Goal: Task Accomplishment & Management: Use online tool/utility

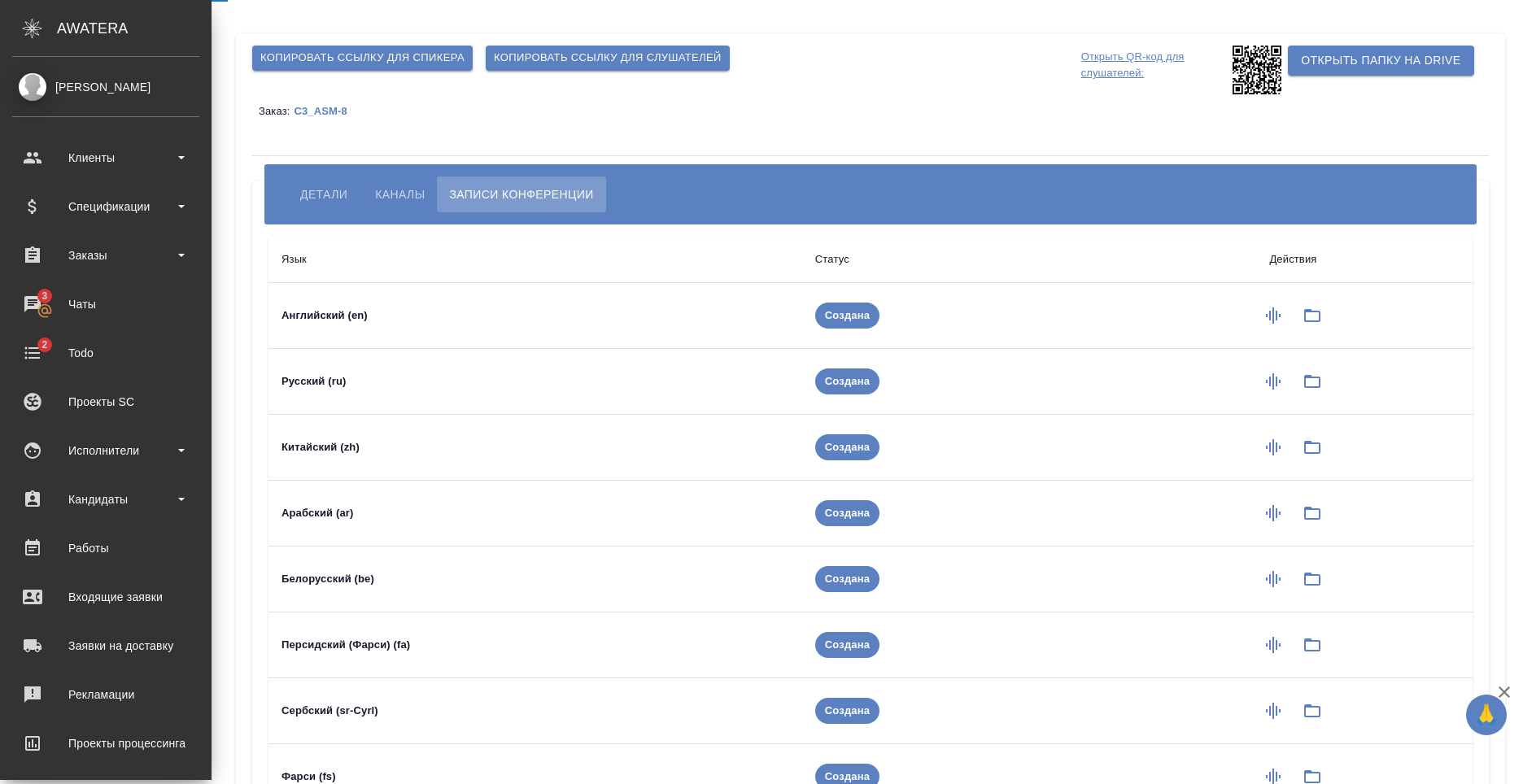
scroll to position [142, 0]
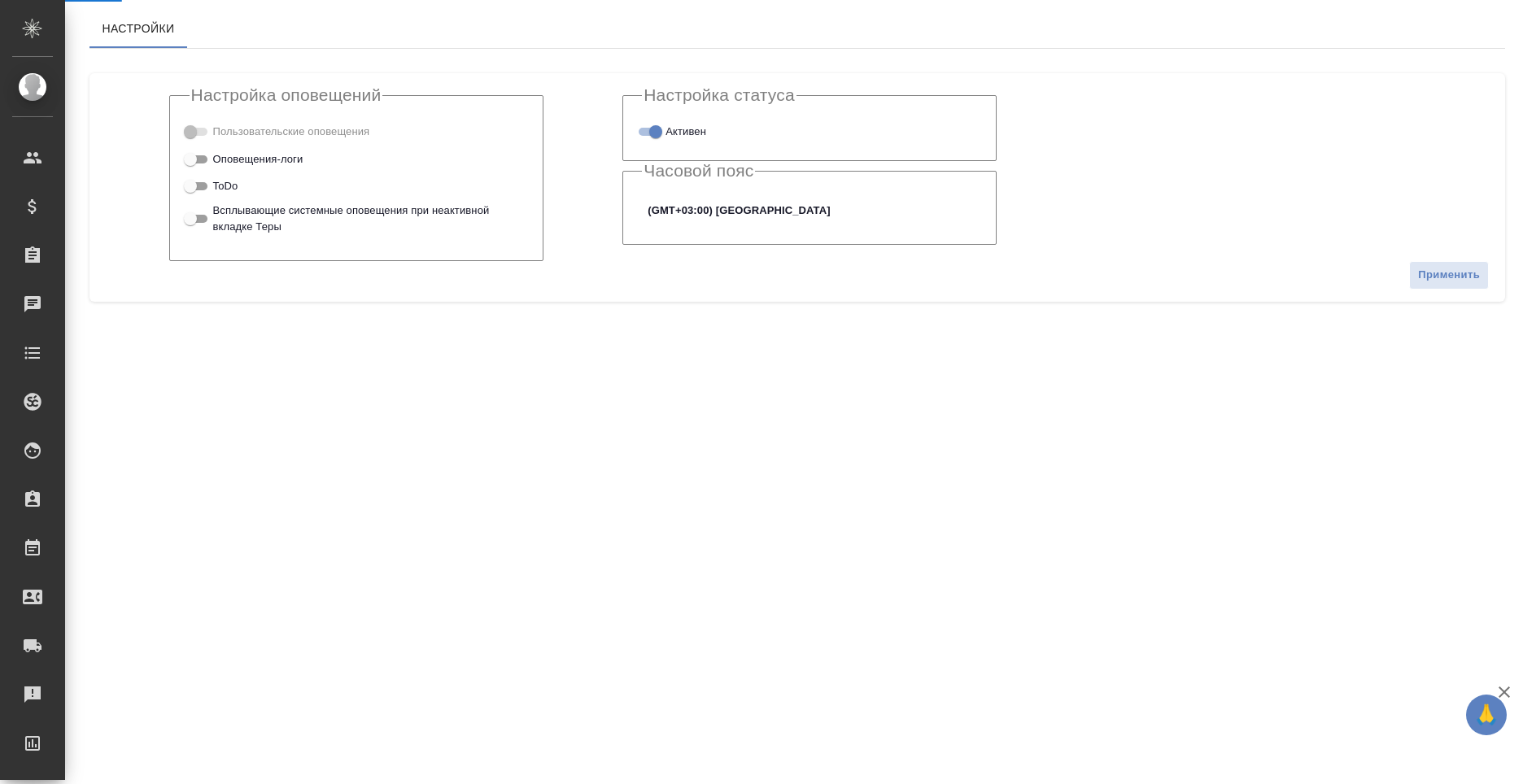
checkbox input "true"
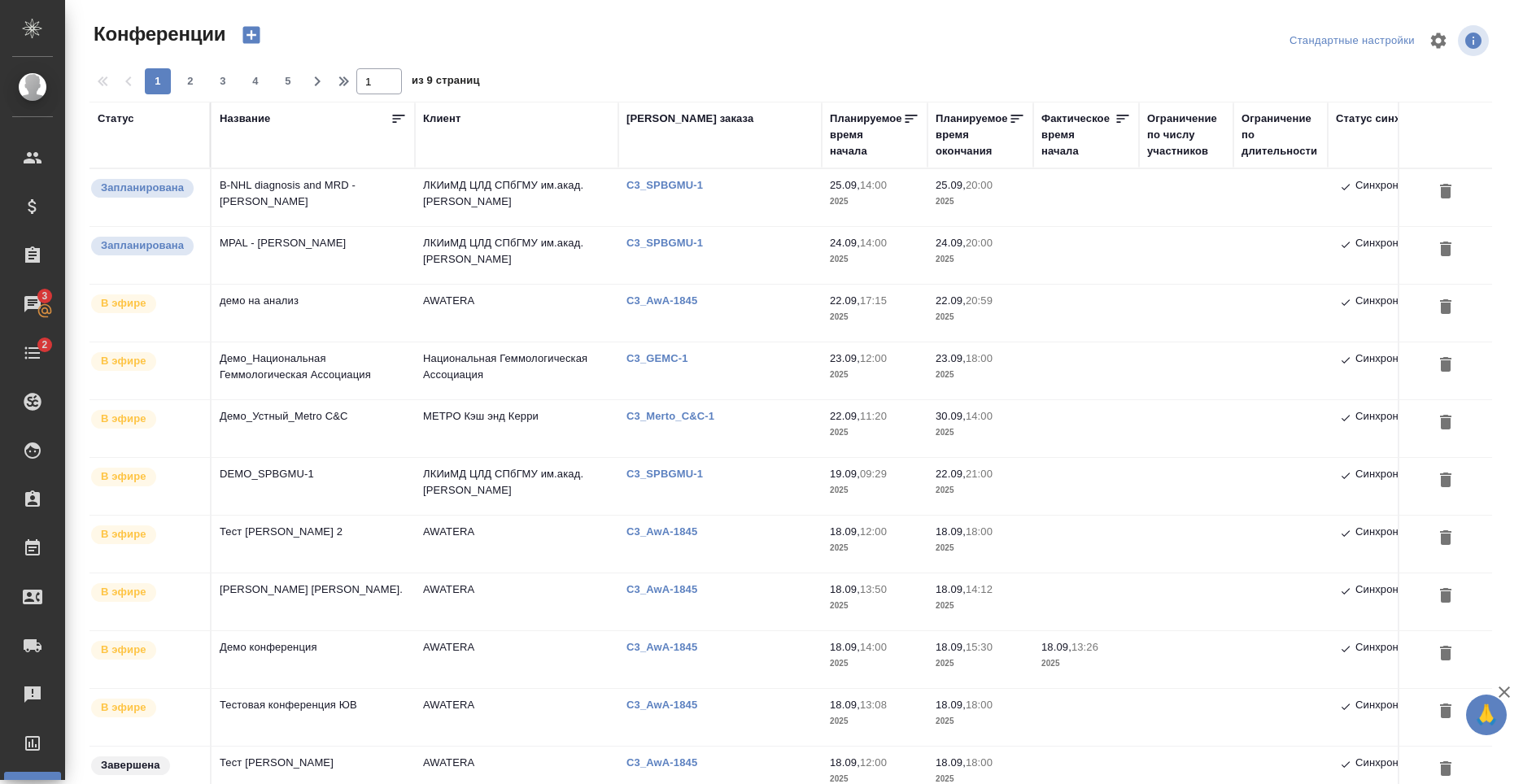
type input "[PERSON_NAME]"
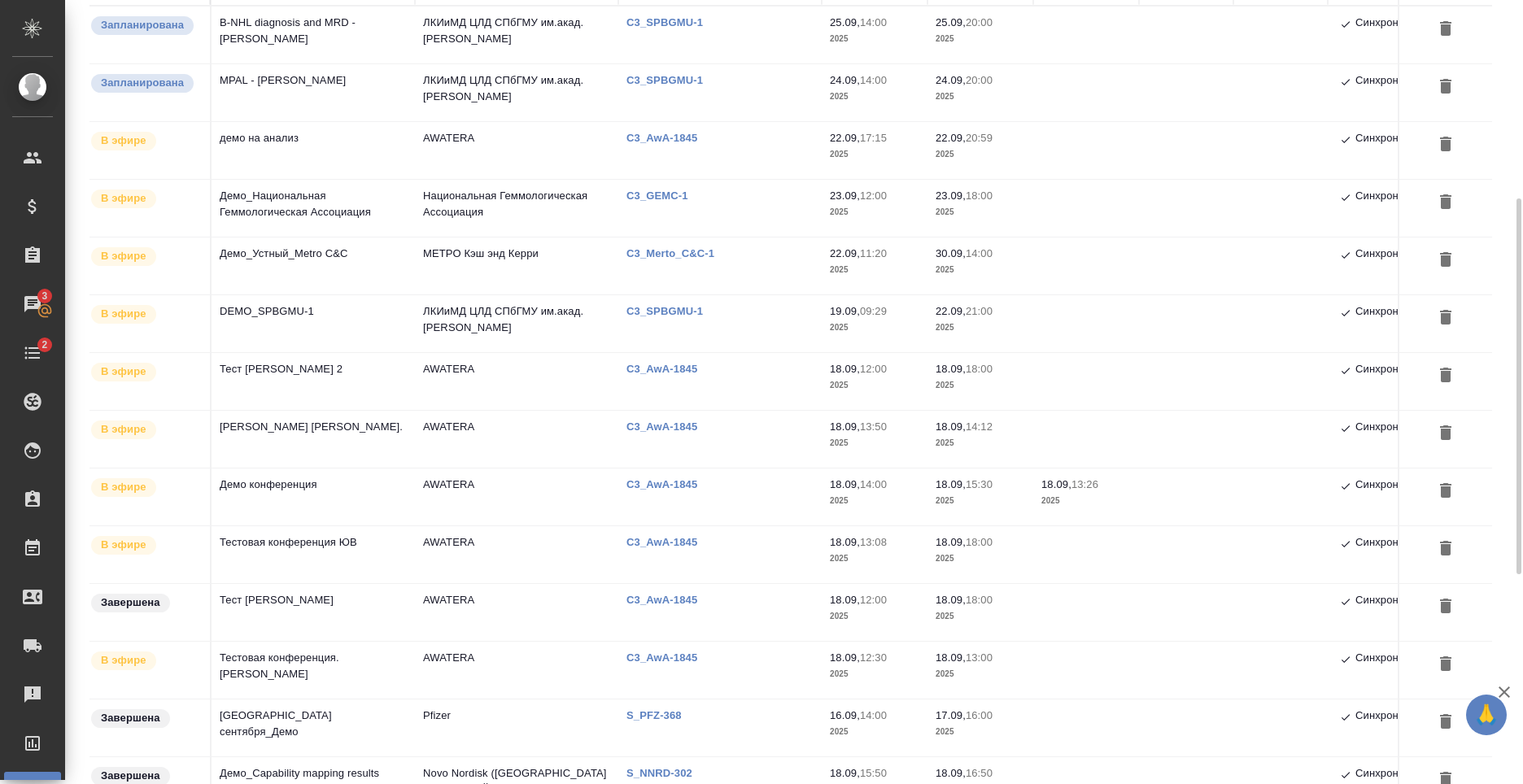
scroll to position [244, 0]
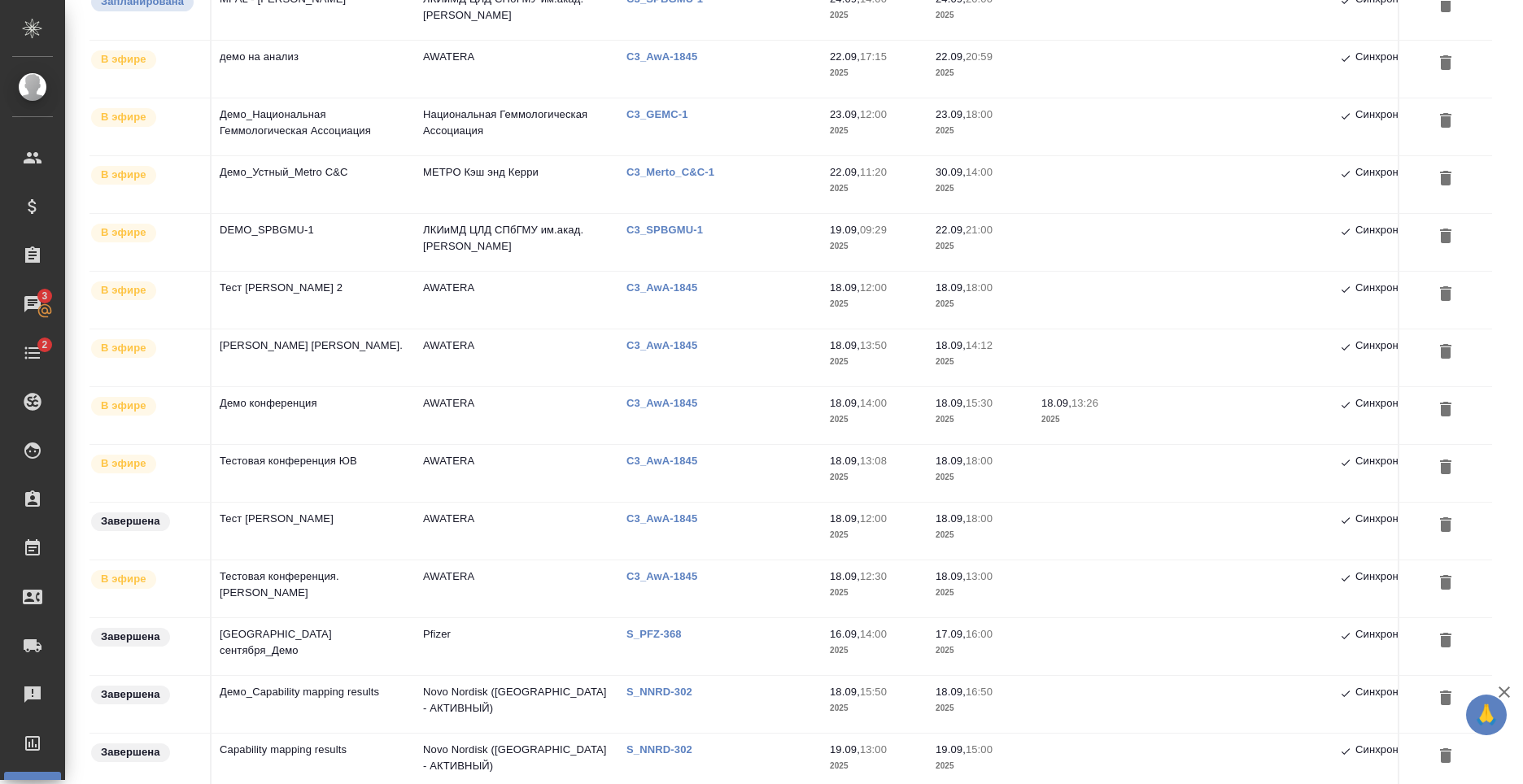
click at [348, 575] on td "Тестовая конференция. Никитина Татьяна" at bounding box center [313, 589] width 204 height 57
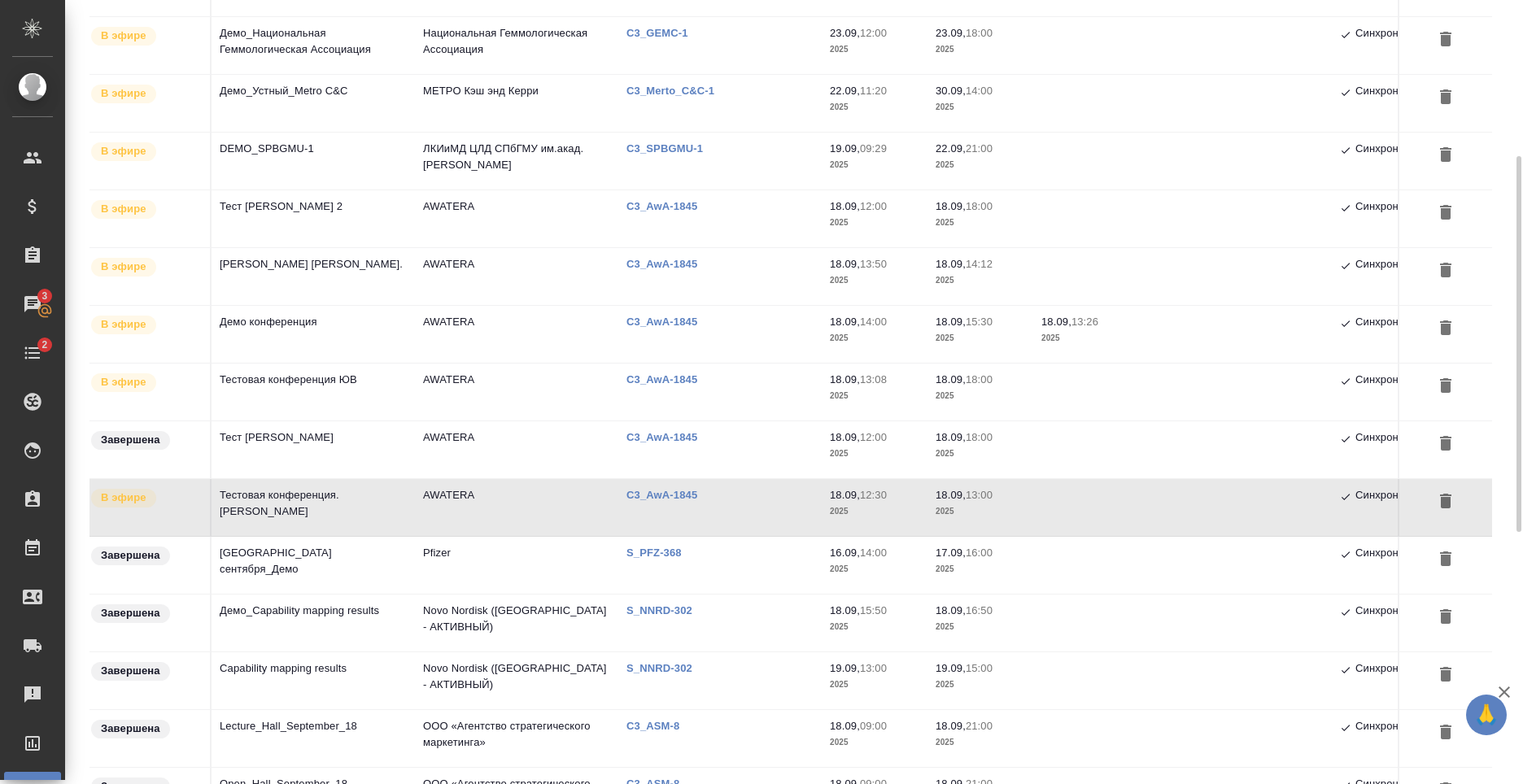
scroll to position [406, 0]
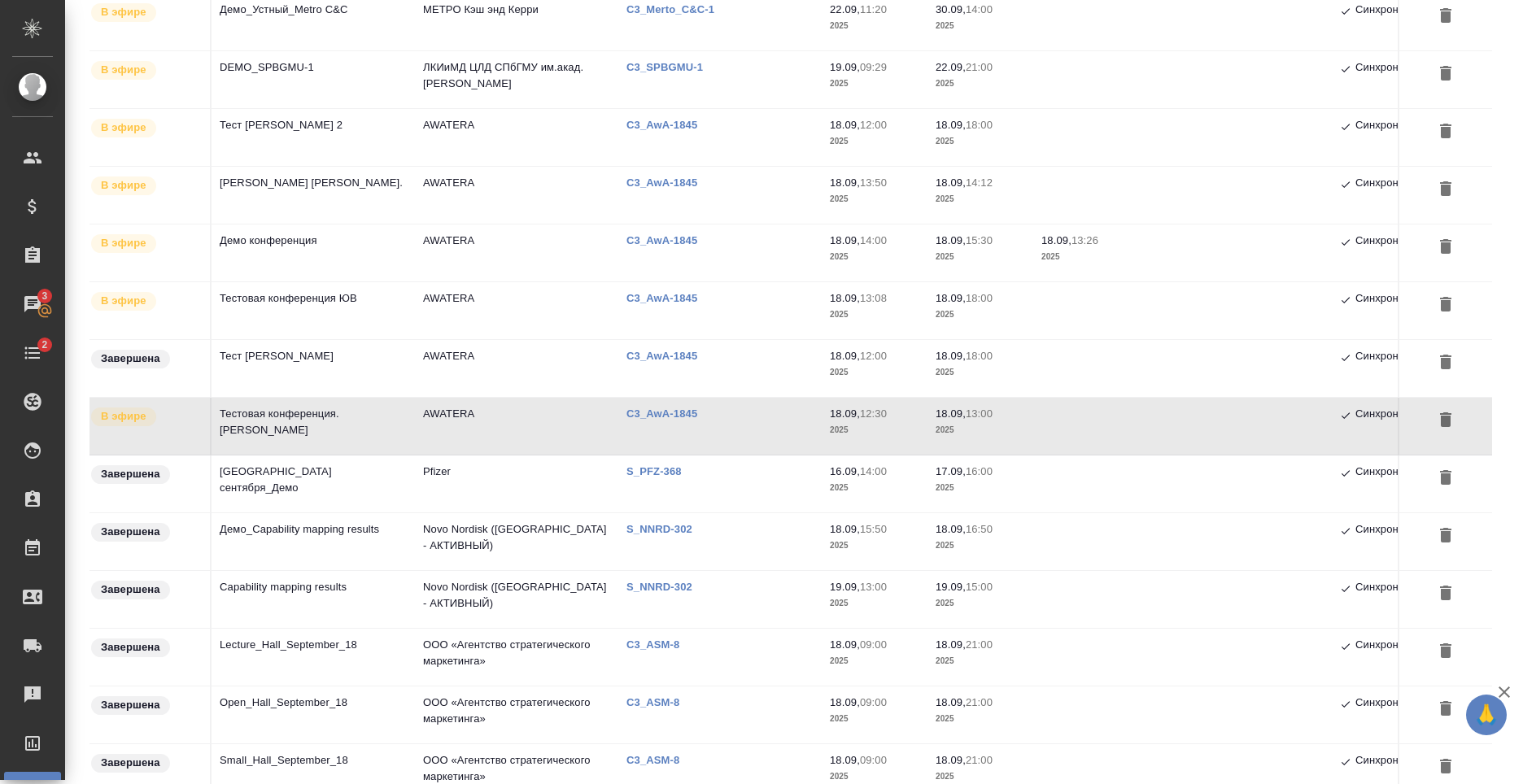
click at [289, 142] on td "Тест Ильина Е. 2" at bounding box center [313, 138] width 204 height 57
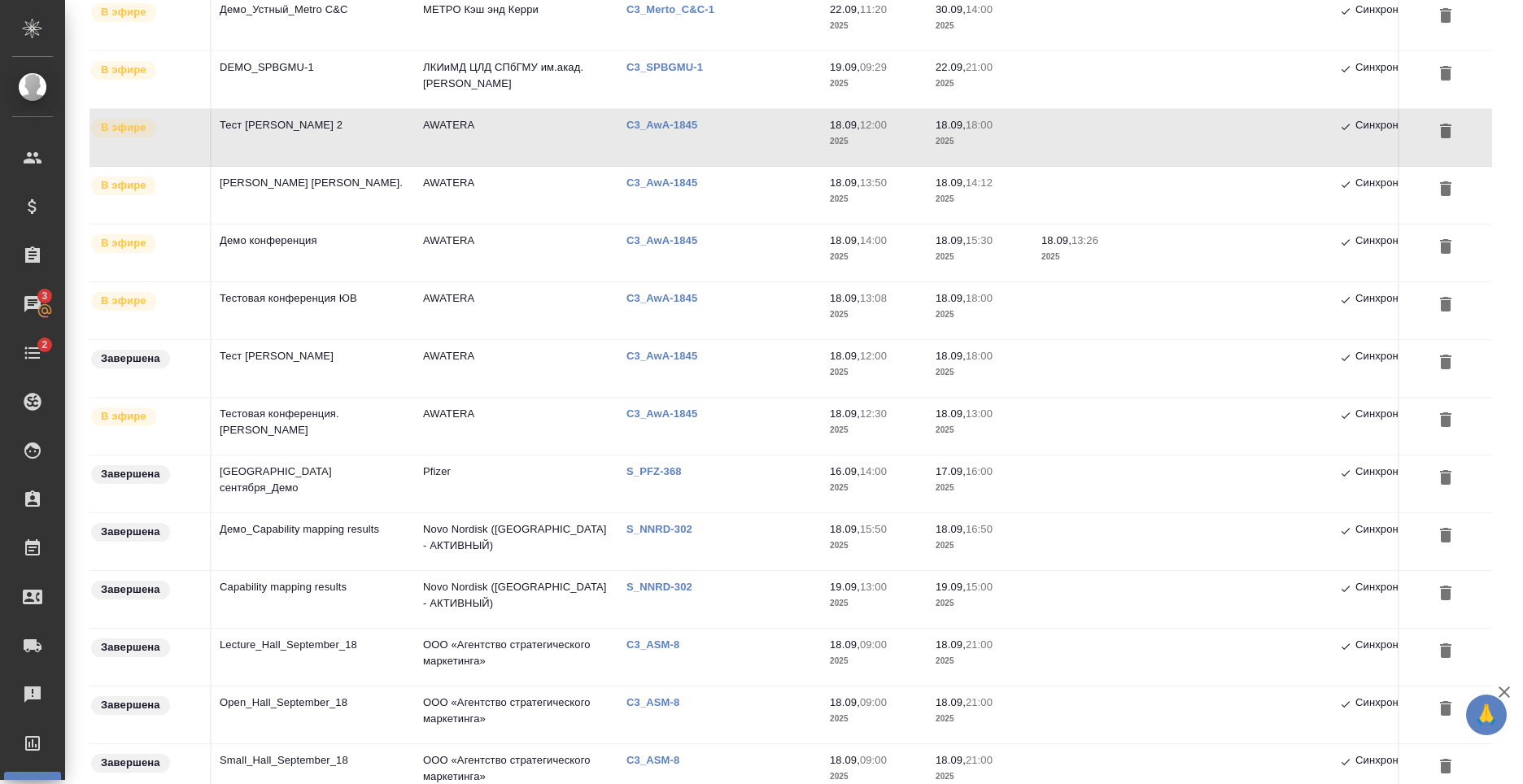
click at [289, 142] on td "Тест Ильина Е. 2" at bounding box center [313, 138] width 204 height 57
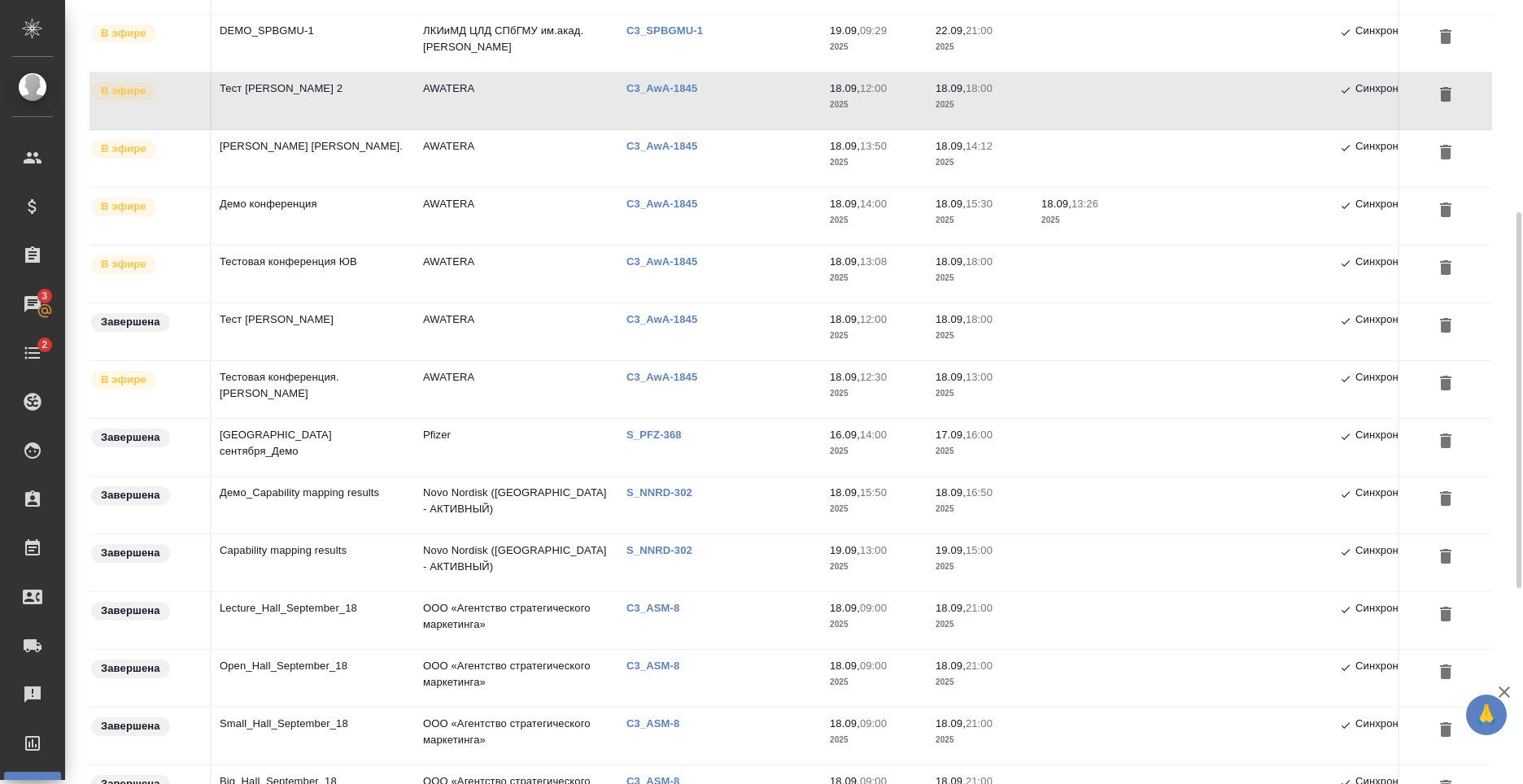
scroll to position [524, 0]
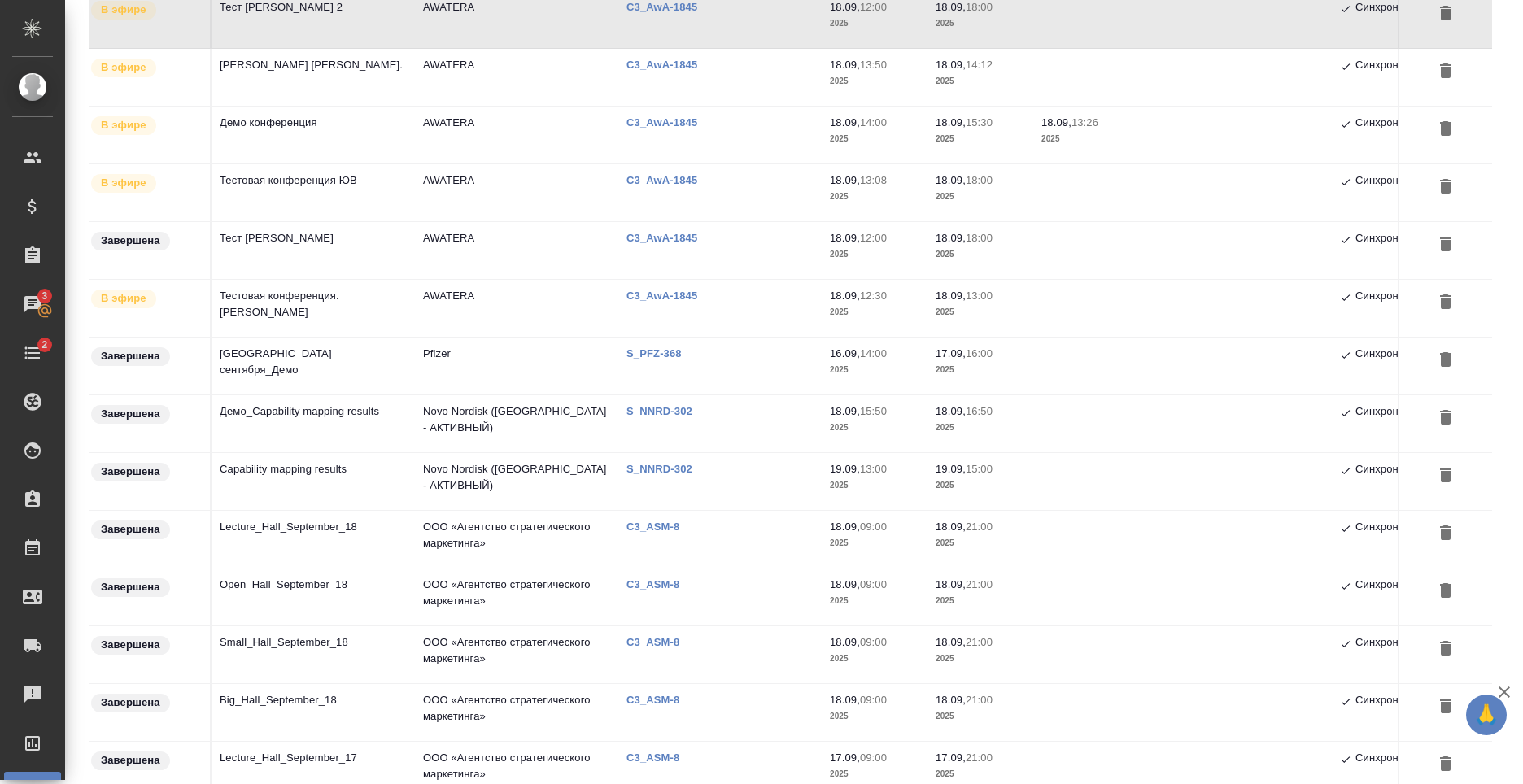
click at [478, 541] on td "ООО «Агентство стратегического маркетинга»" at bounding box center [517, 539] width 204 height 57
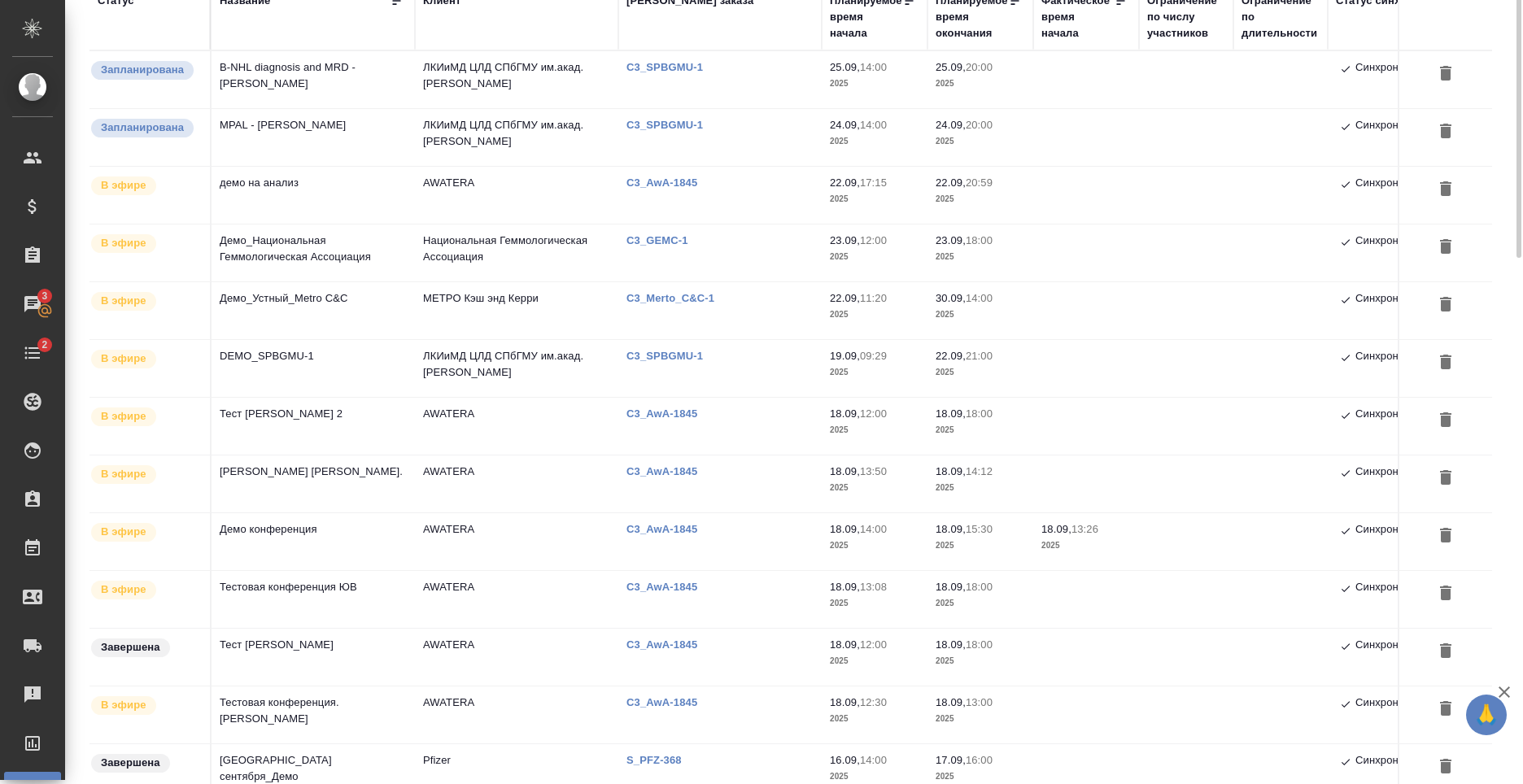
scroll to position [0, 0]
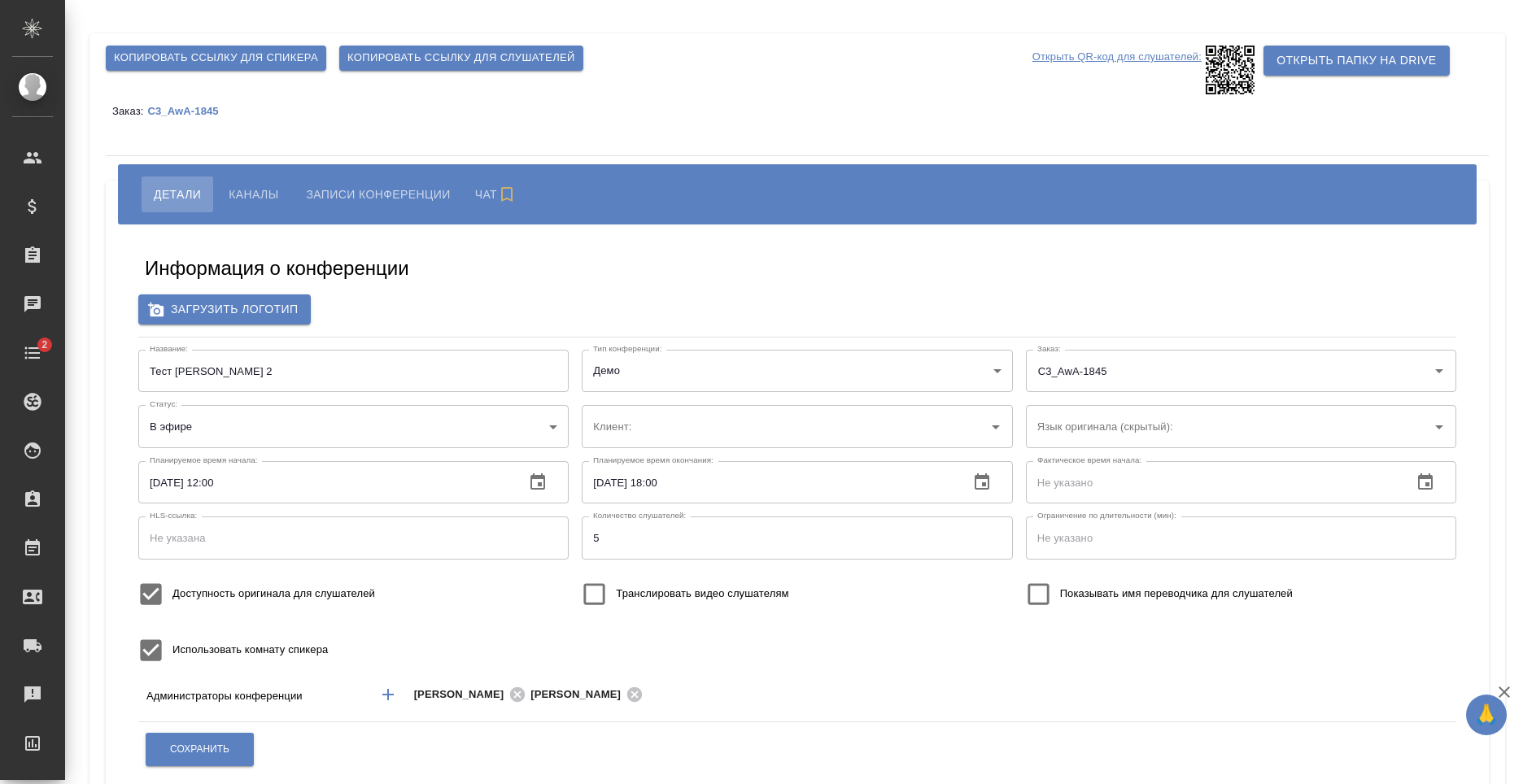
type input "AWATERA"
click at [267, 189] on span "Каналы" at bounding box center [254, 194] width 50 height 19
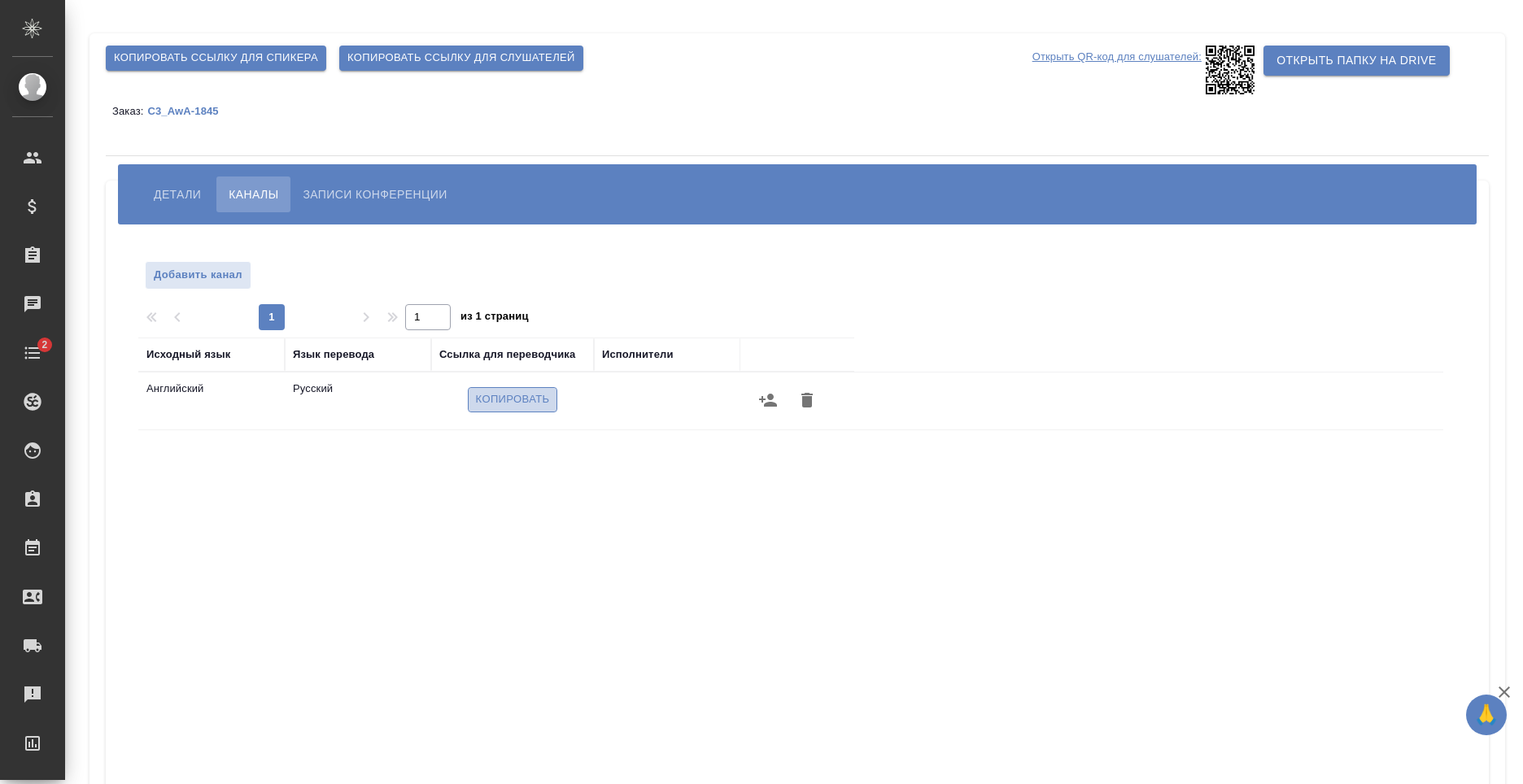
click at [505, 408] on span "Копировать" at bounding box center [512, 400] width 74 height 19
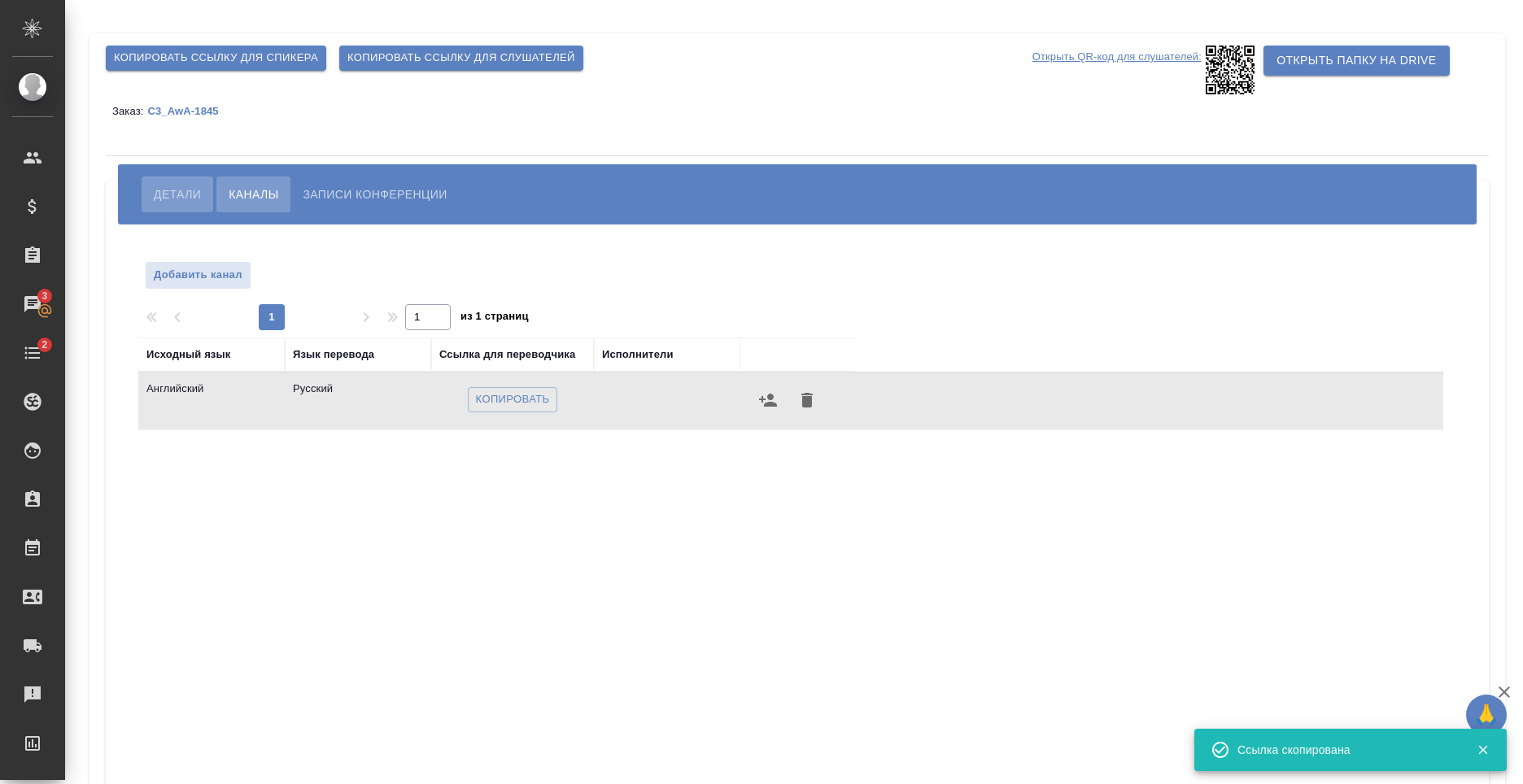
click at [180, 185] on span "Детали" at bounding box center [177, 194] width 47 height 19
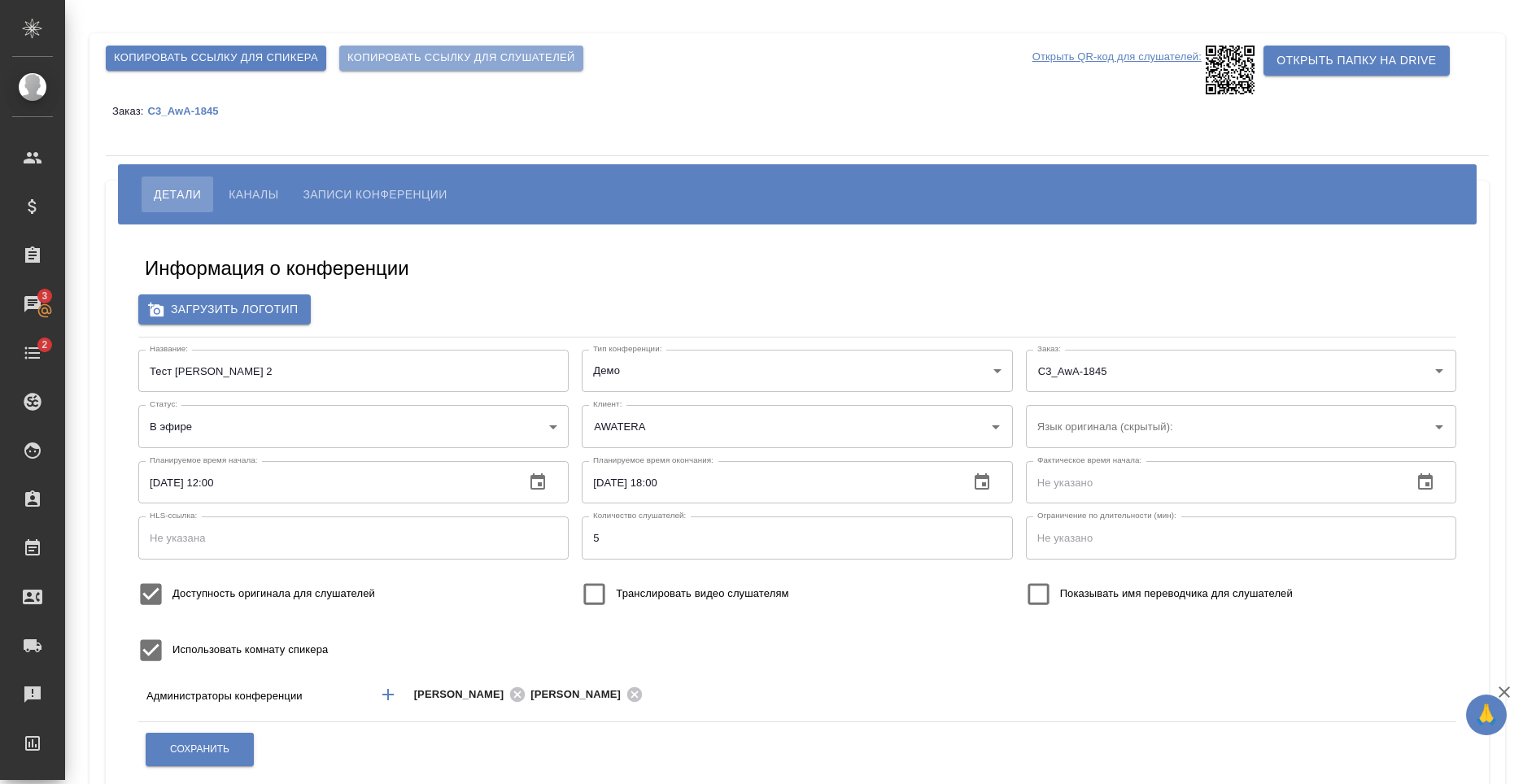
click at [491, 62] on span "Копировать ссылку для слушателей" at bounding box center [461, 58] width 228 height 19
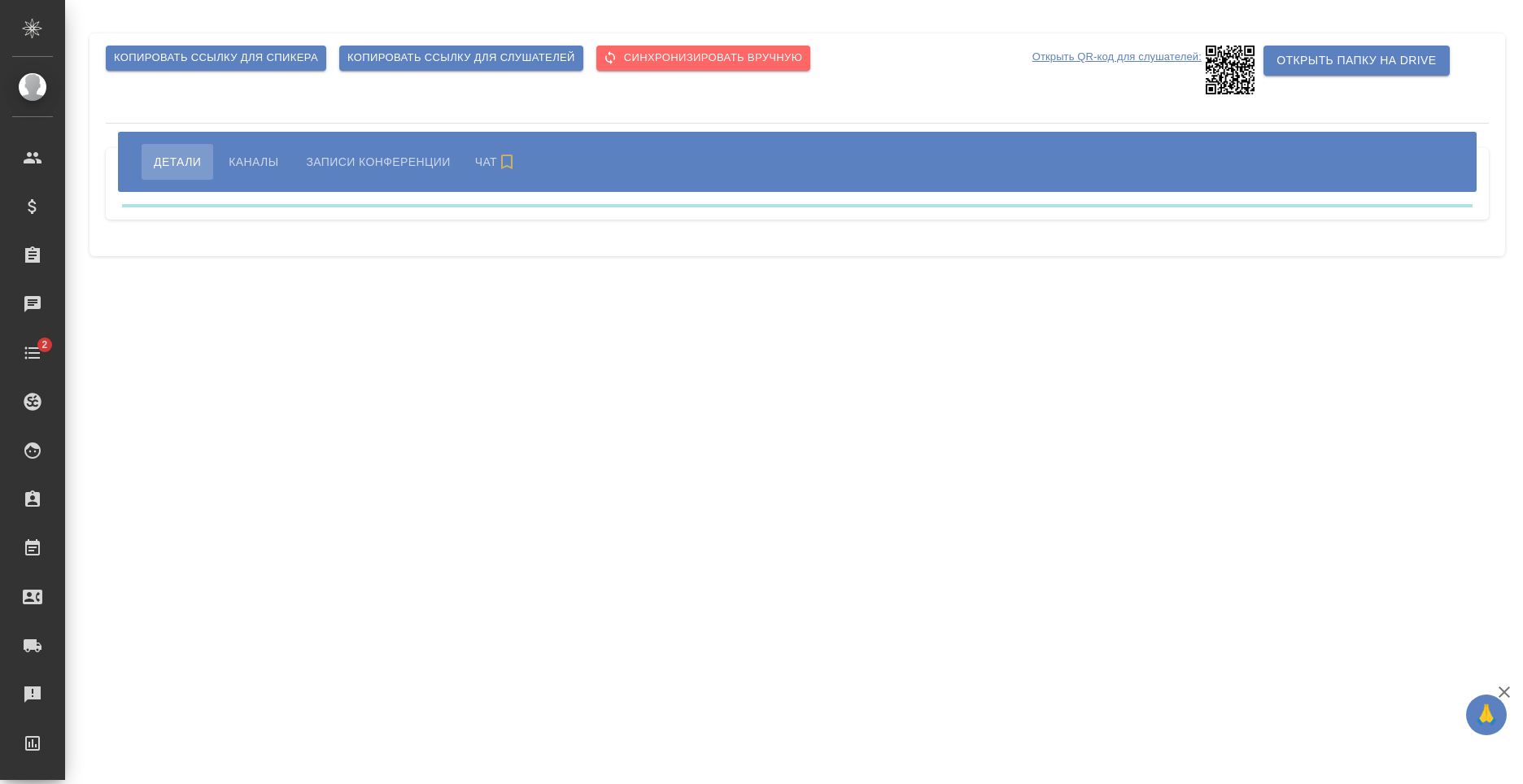
click at [247, 163] on span "Каналы" at bounding box center [254, 162] width 50 height 19
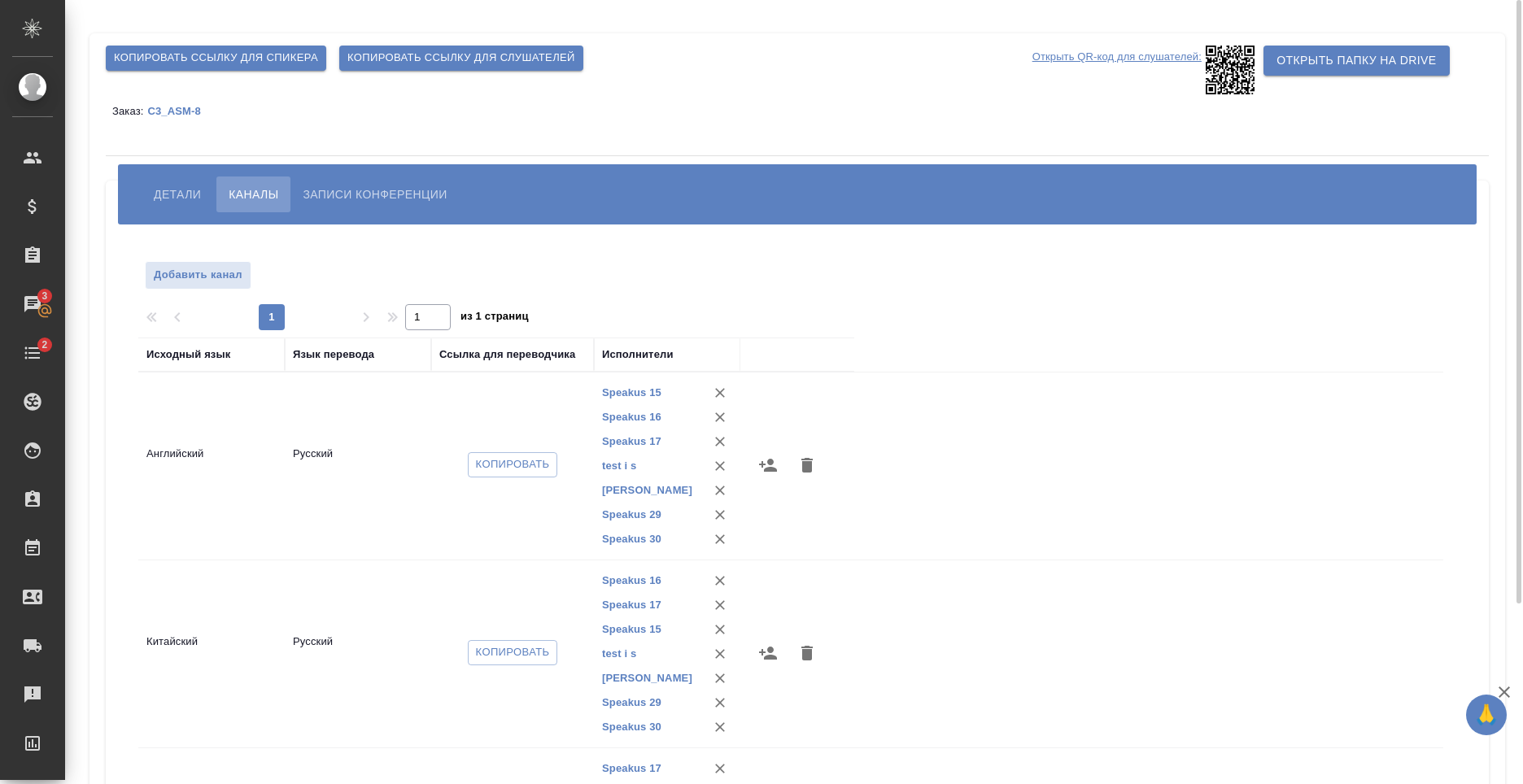
click at [426, 54] on span "Копировать ссылку для слушателей" at bounding box center [461, 58] width 228 height 19
